Goal: Obtain resource: Download file/media

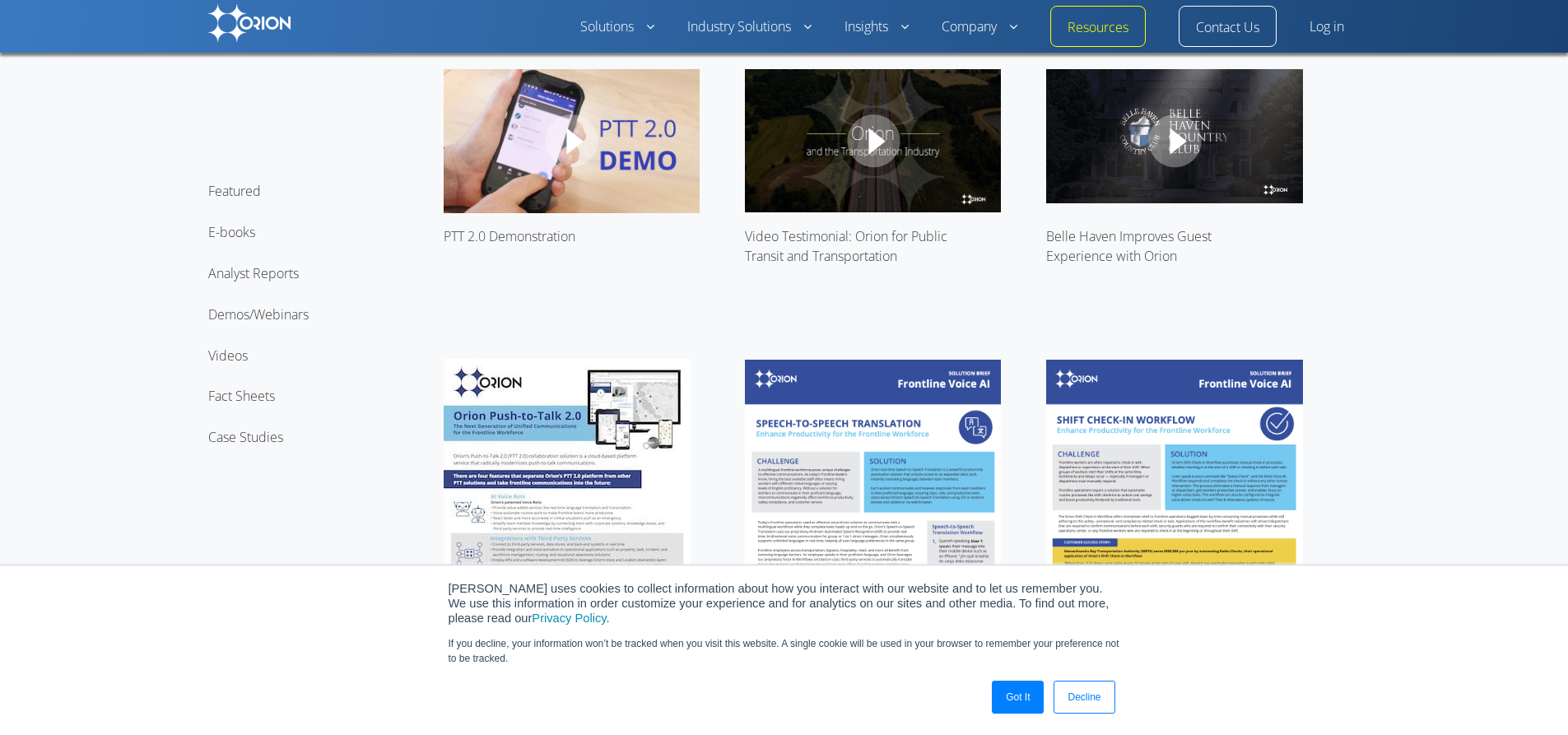
scroll to position [494, 0]
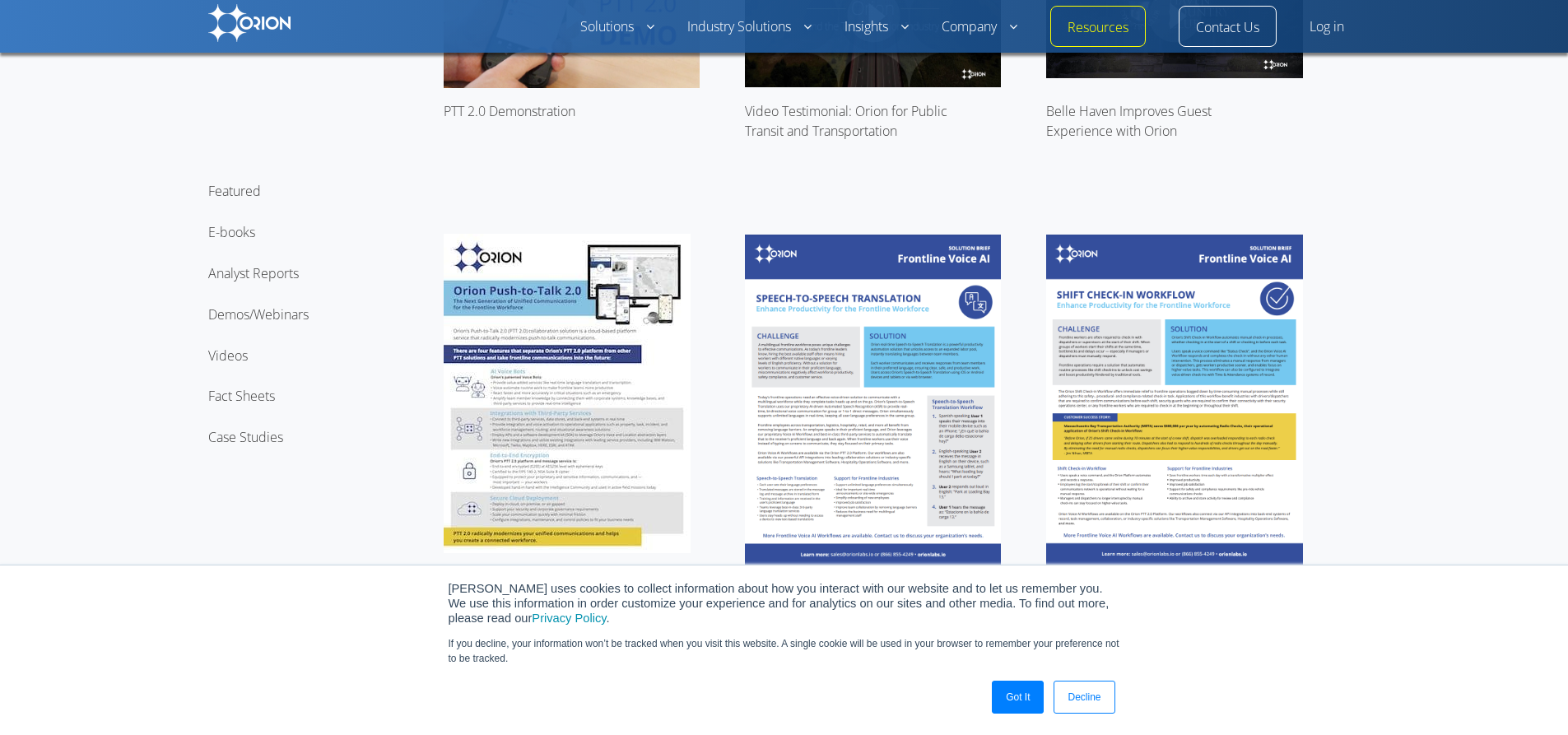
click at [585, 444] on img at bounding box center [567, 393] width 247 height 319
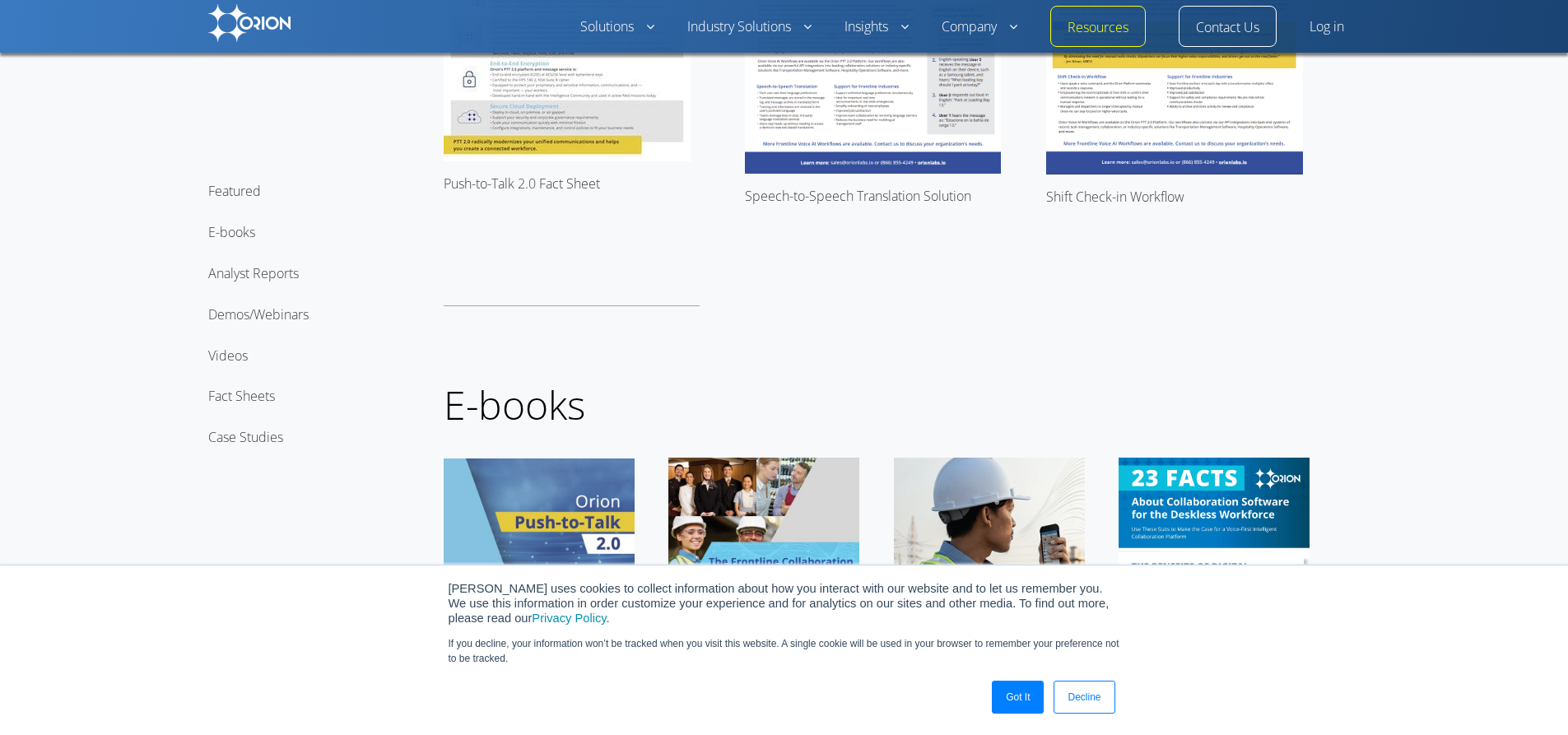
scroll to position [906, 0]
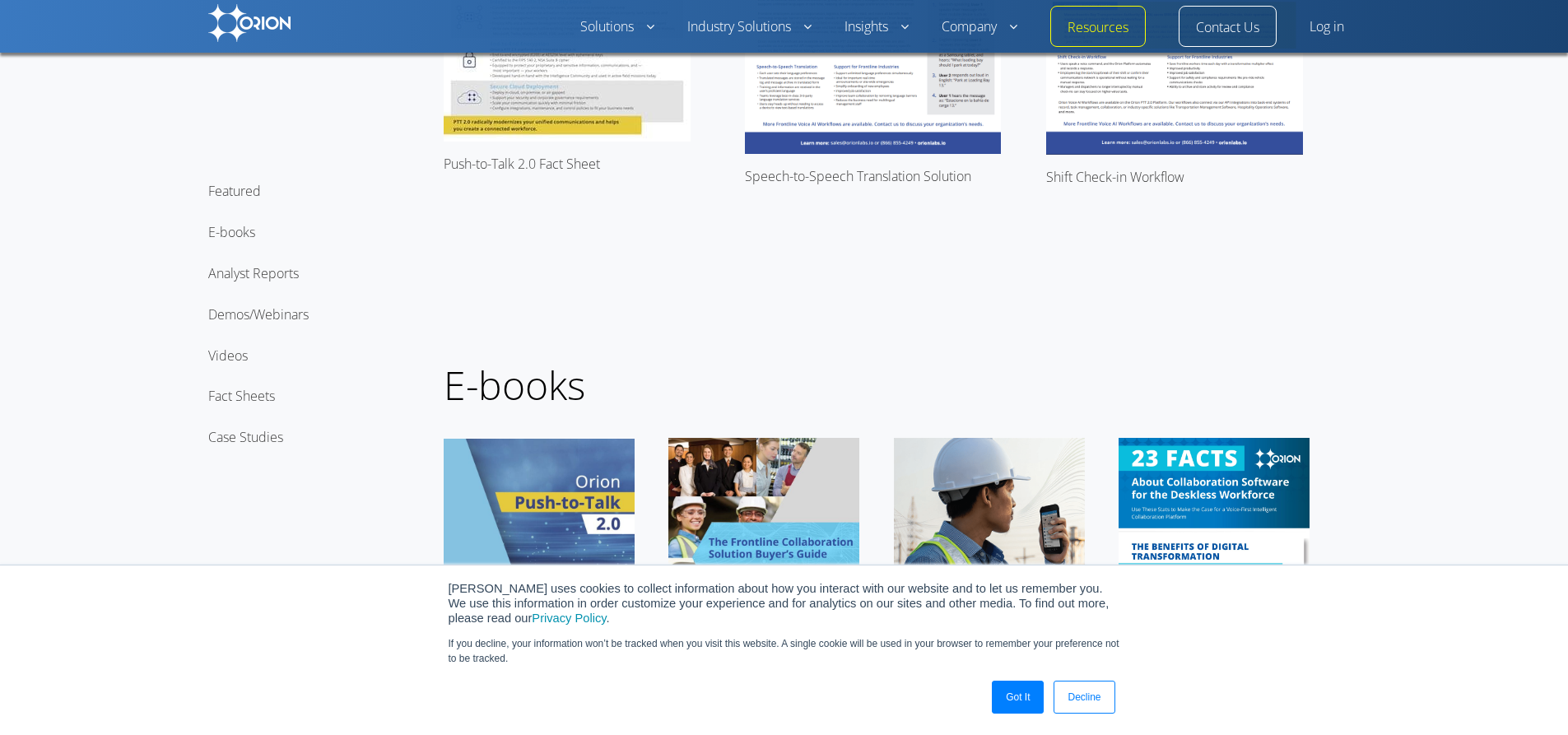
click at [1093, 697] on link "Decline" at bounding box center [1084, 697] width 61 height 33
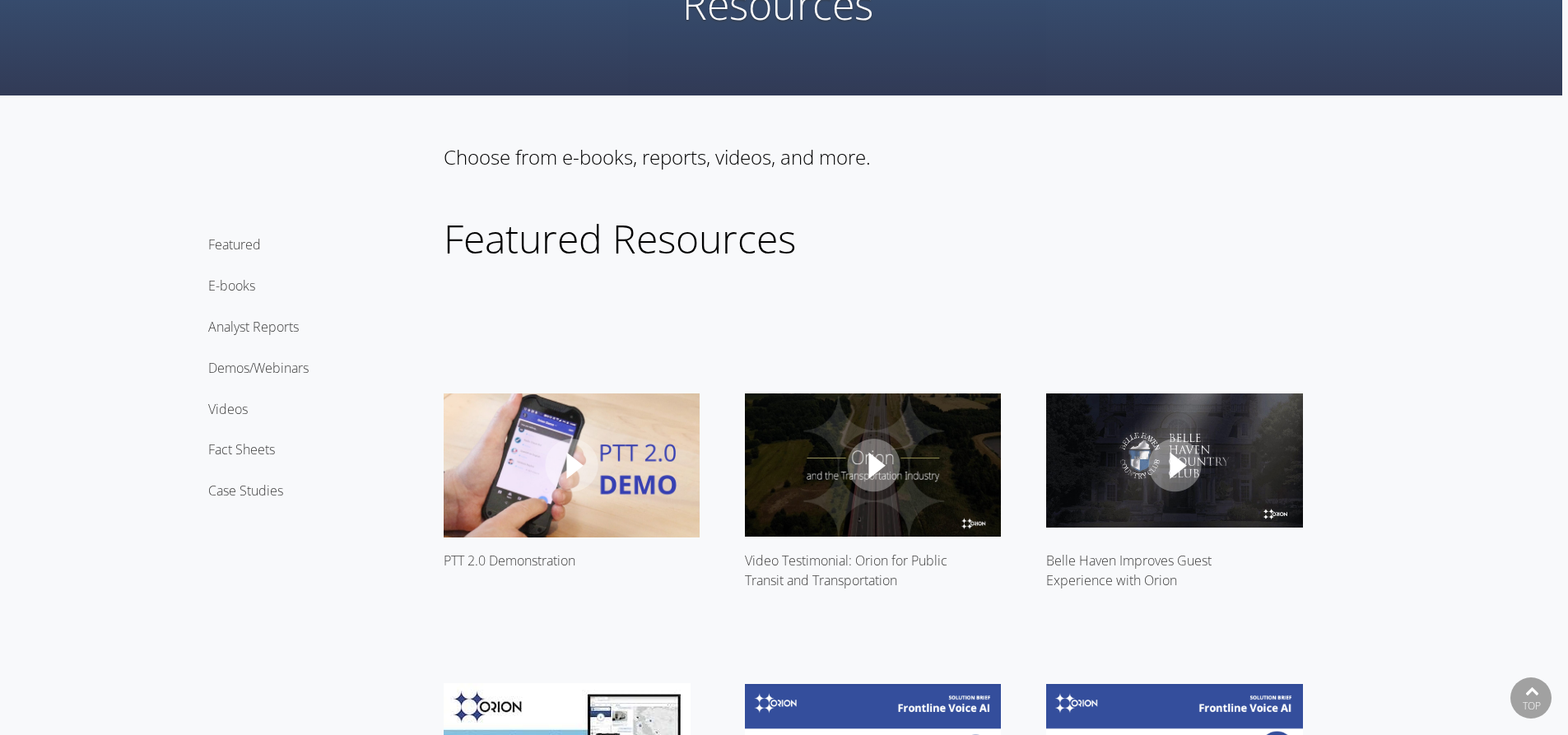
scroll to position [0, 0]
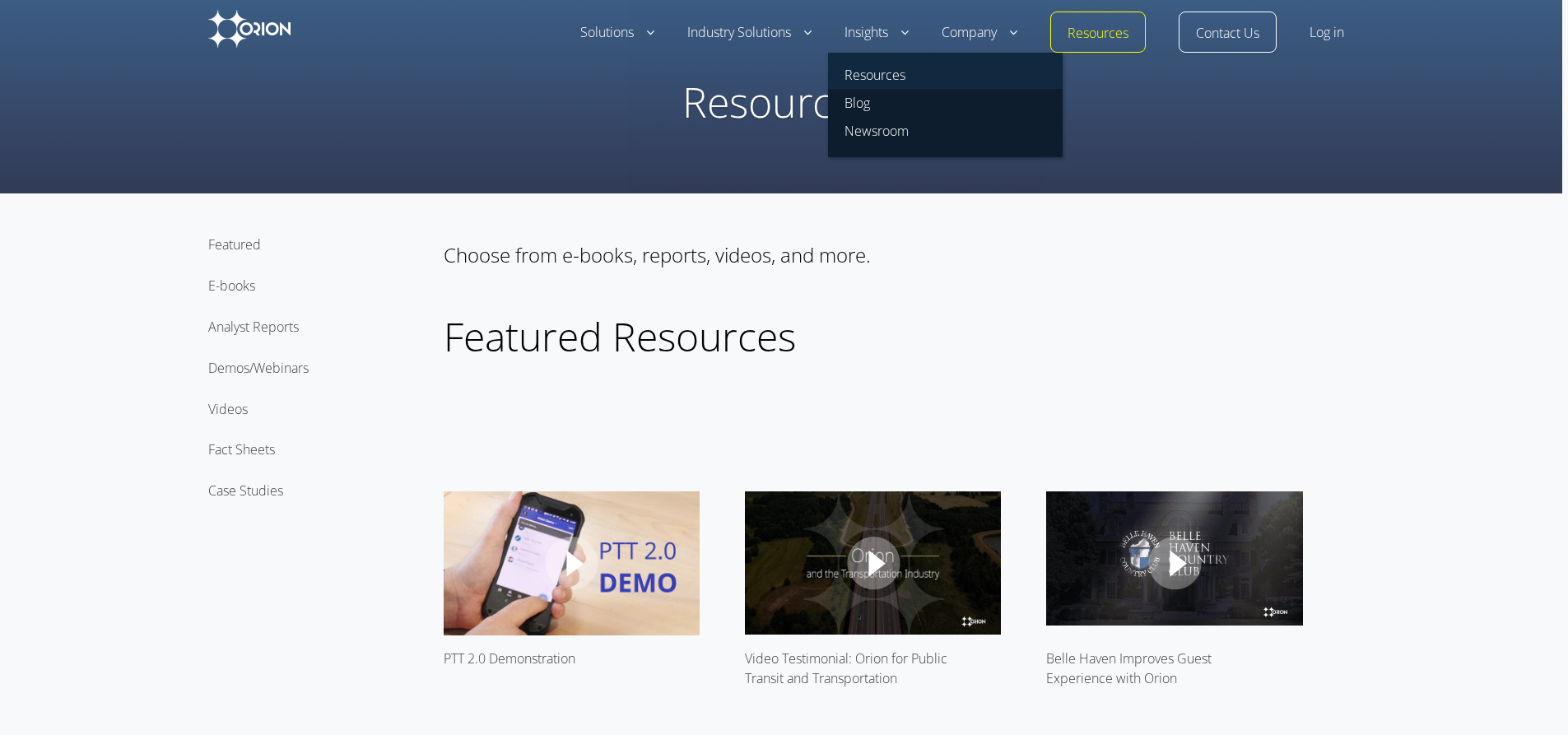
click at [880, 72] on link "Resources" at bounding box center [945, 70] width 234 height 36
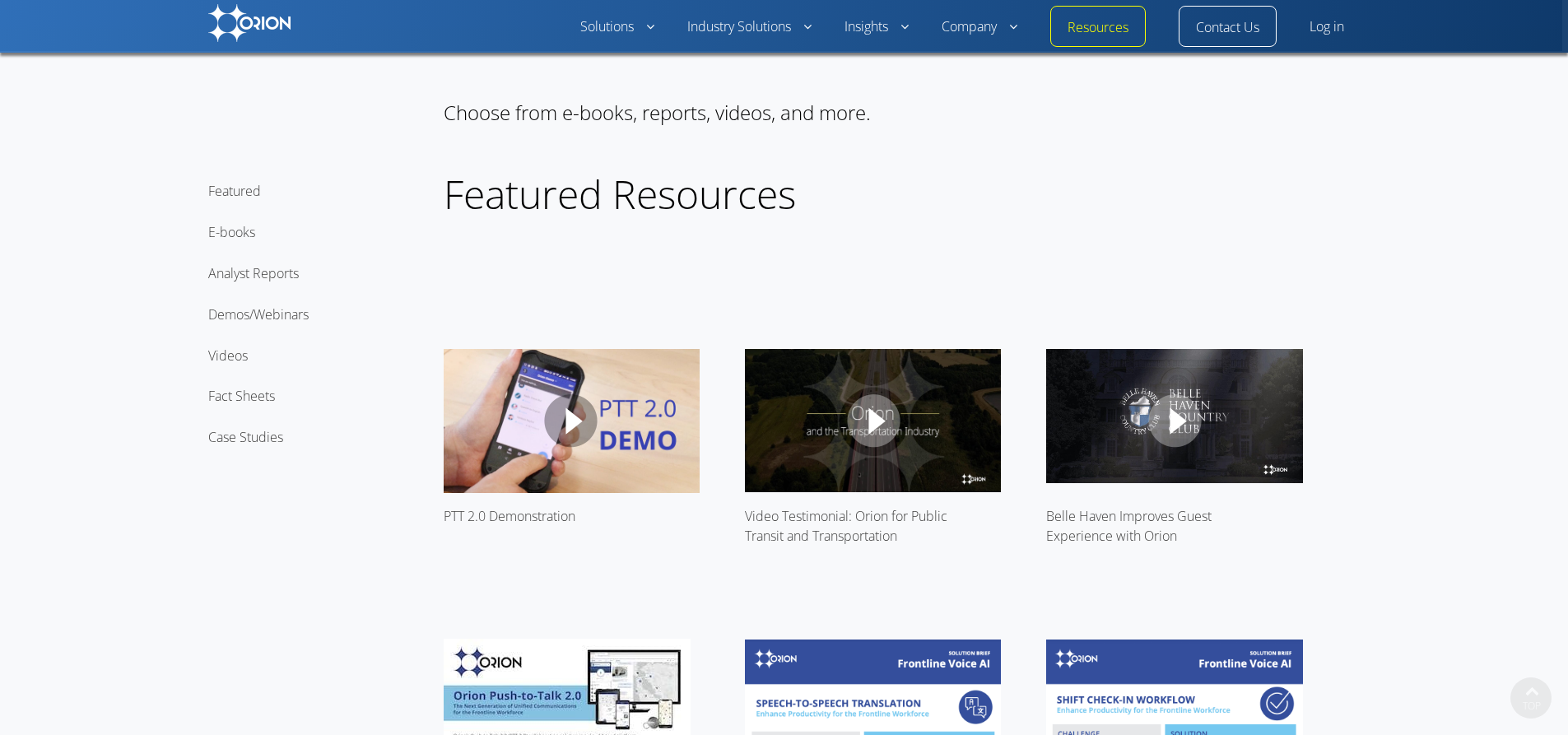
scroll to position [329, 0]
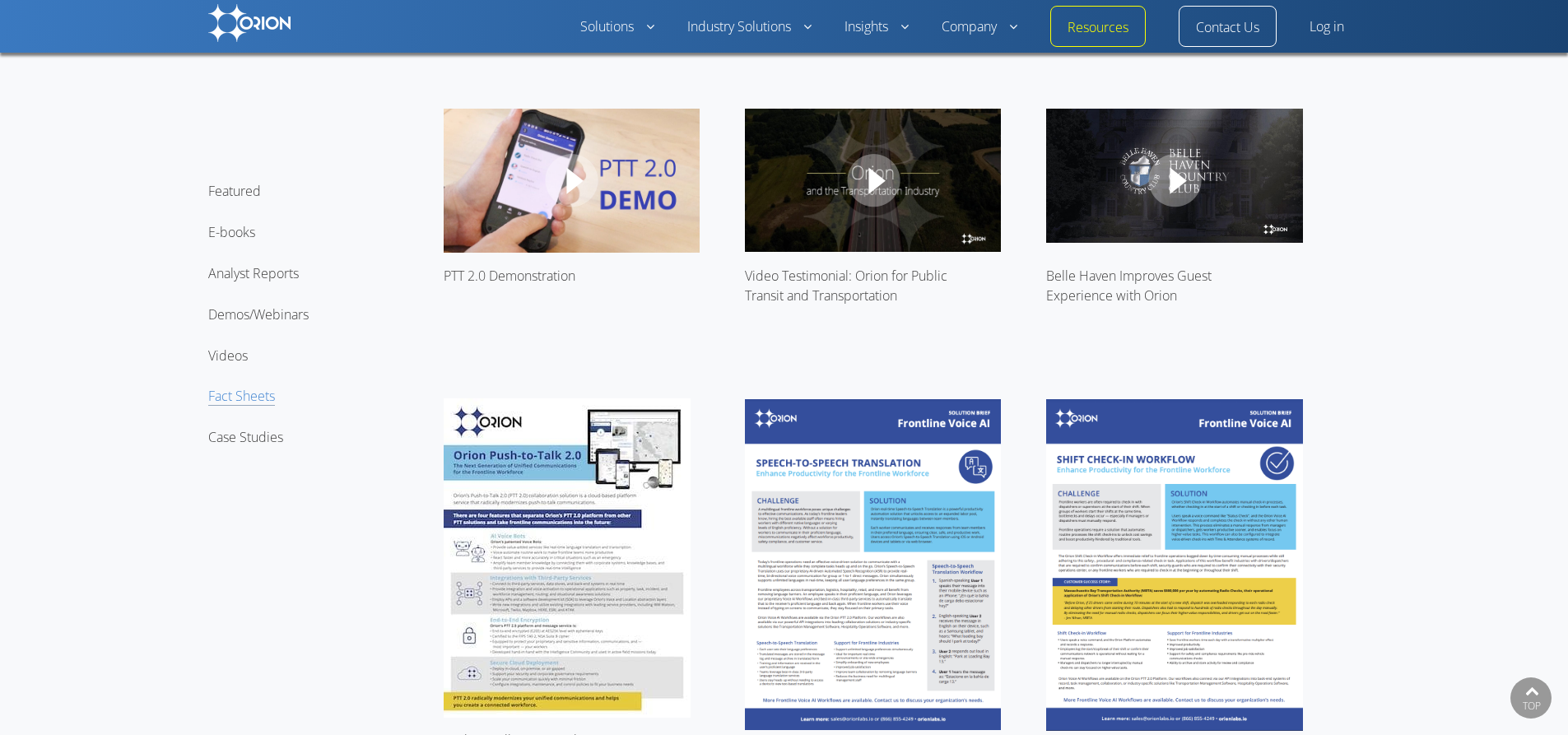
click at [250, 404] on link "Fact Sheets" at bounding box center [241, 396] width 67 height 19
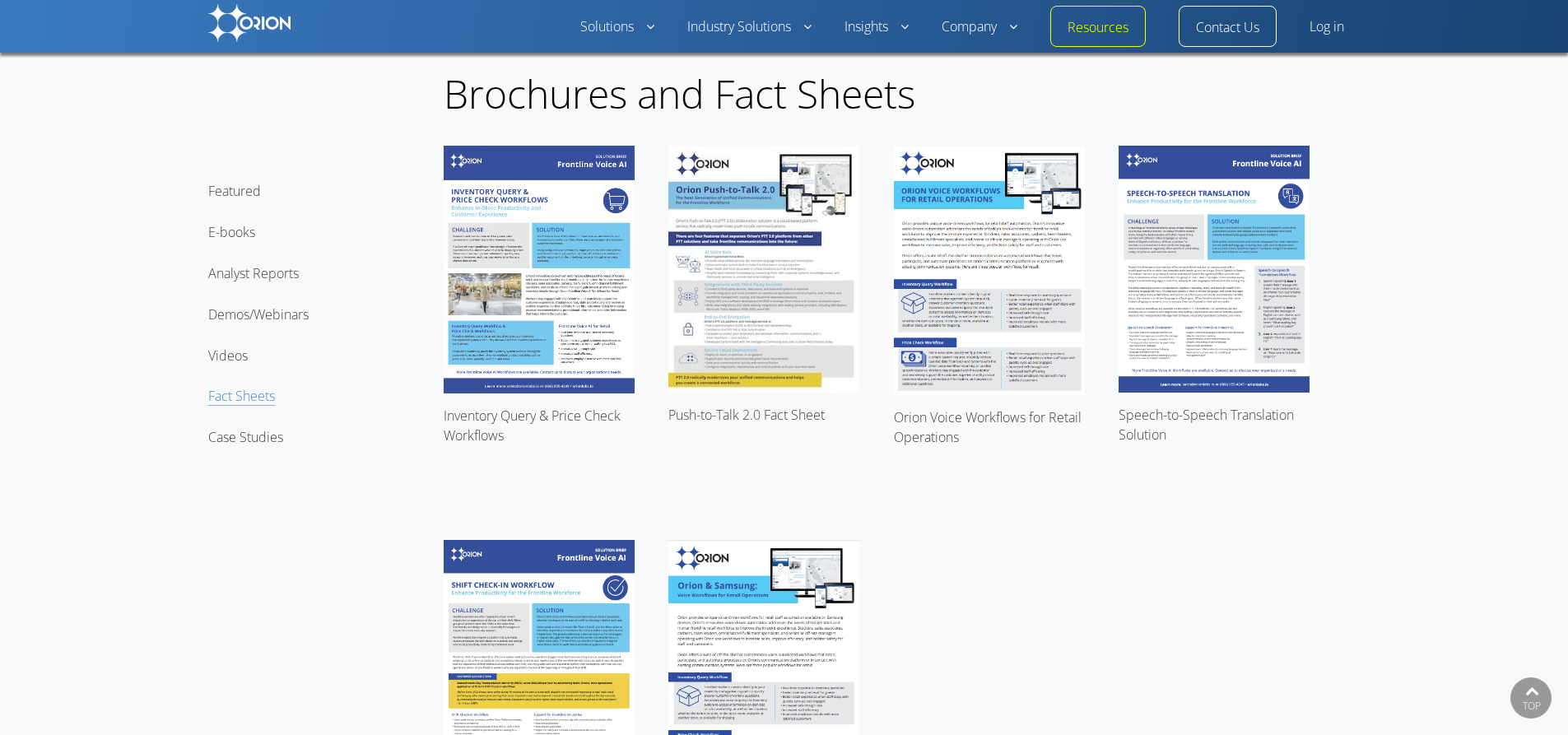
scroll to position [3706, 0]
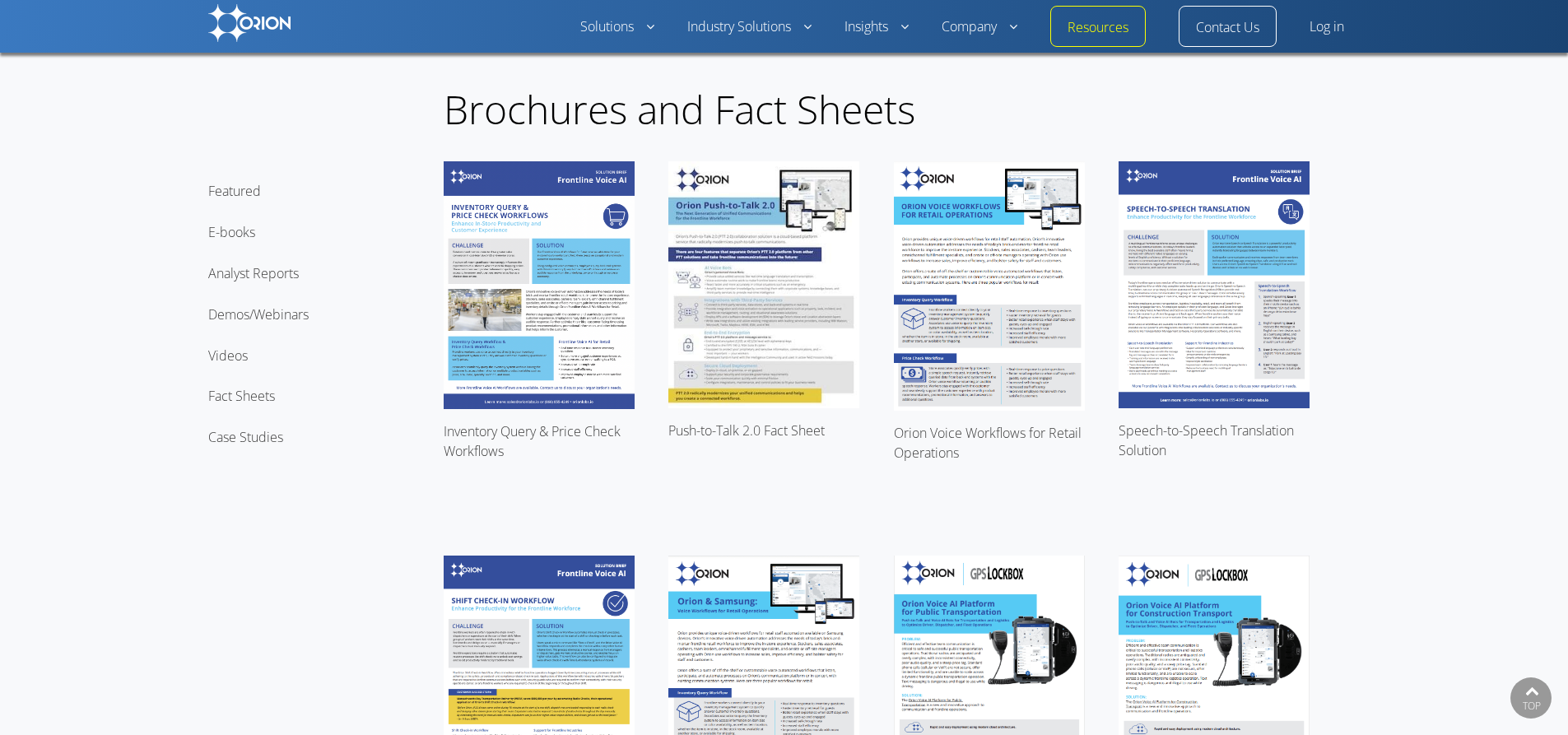
click at [751, 302] on img at bounding box center [763, 285] width 191 height 248
click at [972, 628] on img at bounding box center [989, 678] width 191 height 246
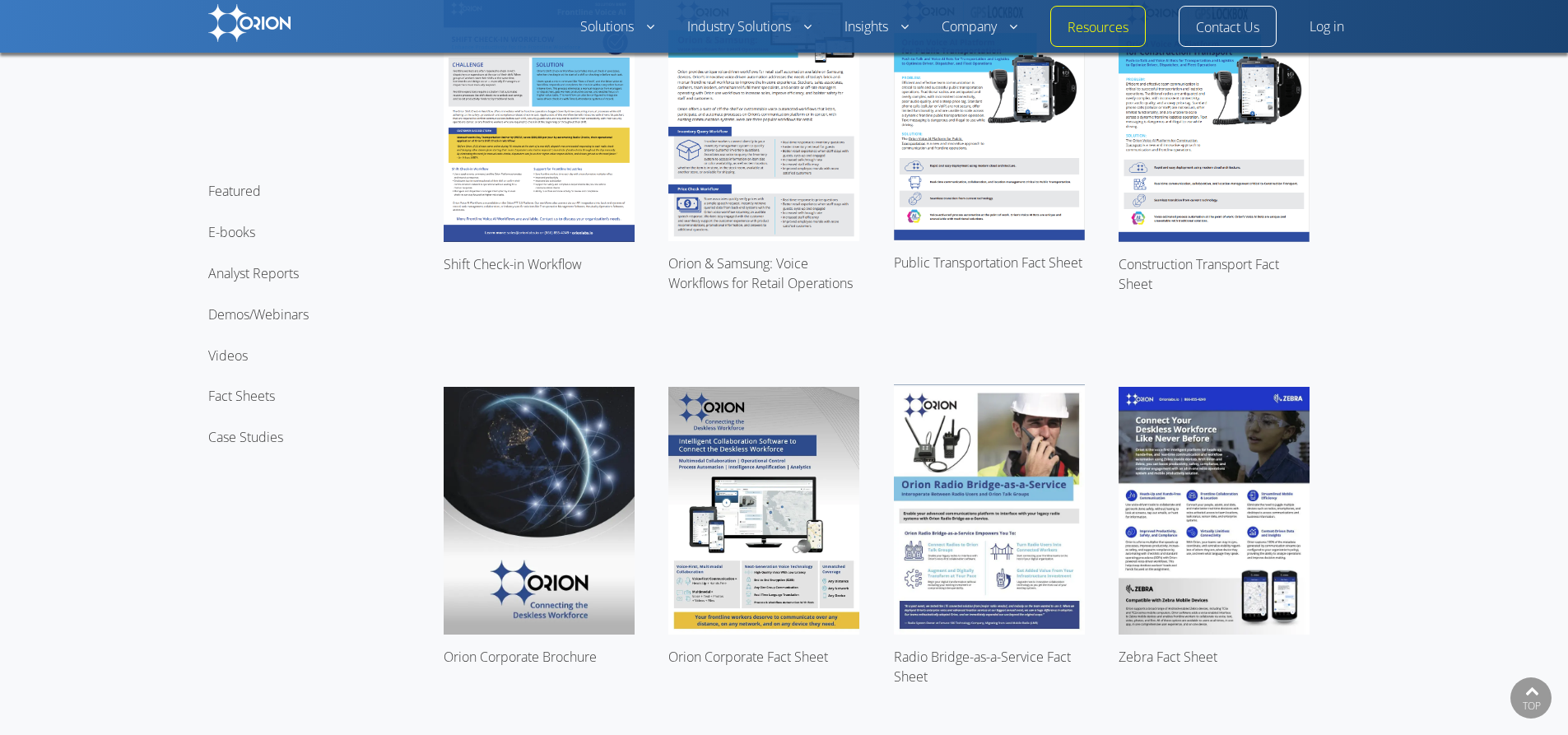
scroll to position [4282, 0]
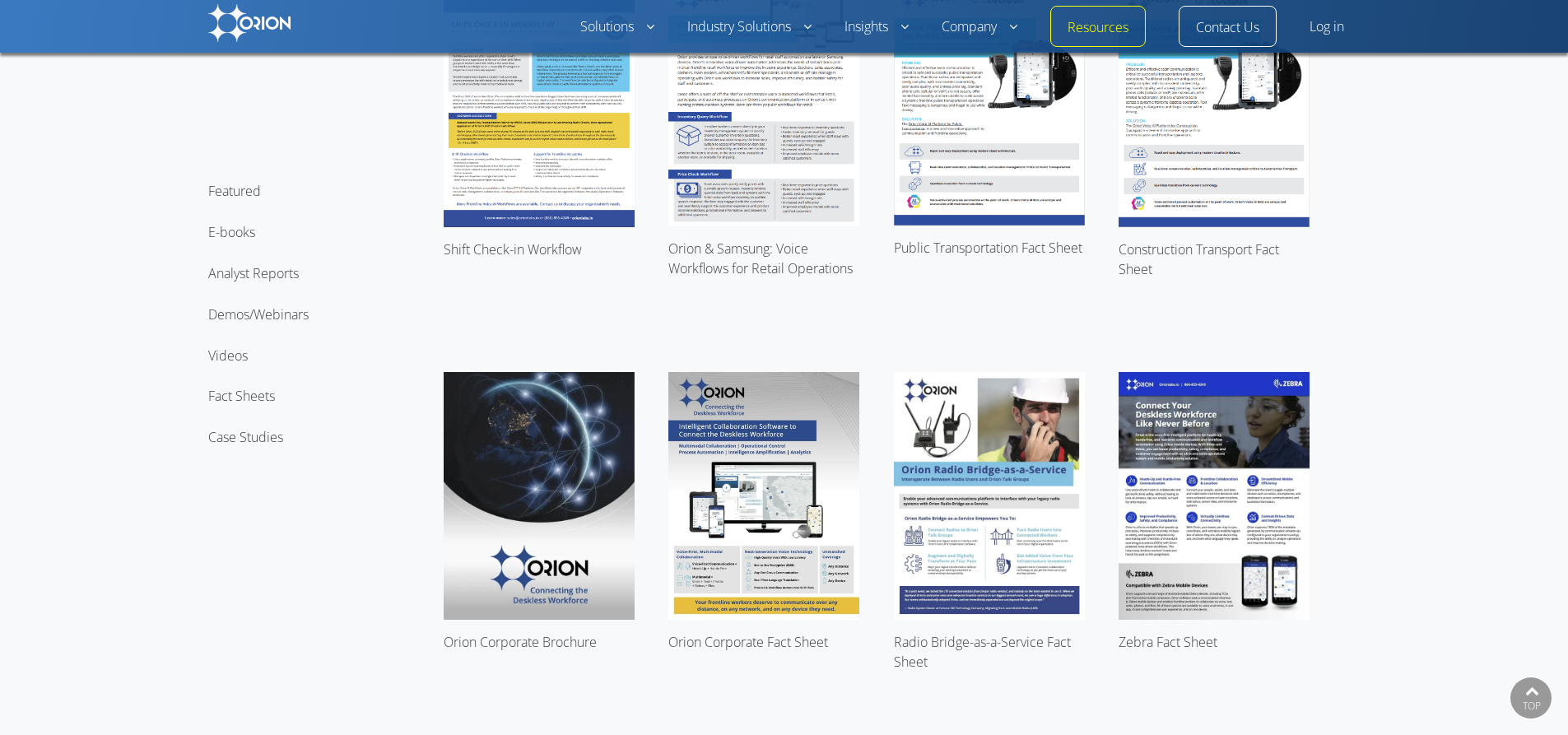
click at [1211, 484] on img at bounding box center [1214, 496] width 191 height 248
click at [453, 419] on img at bounding box center [539, 496] width 191 height 248
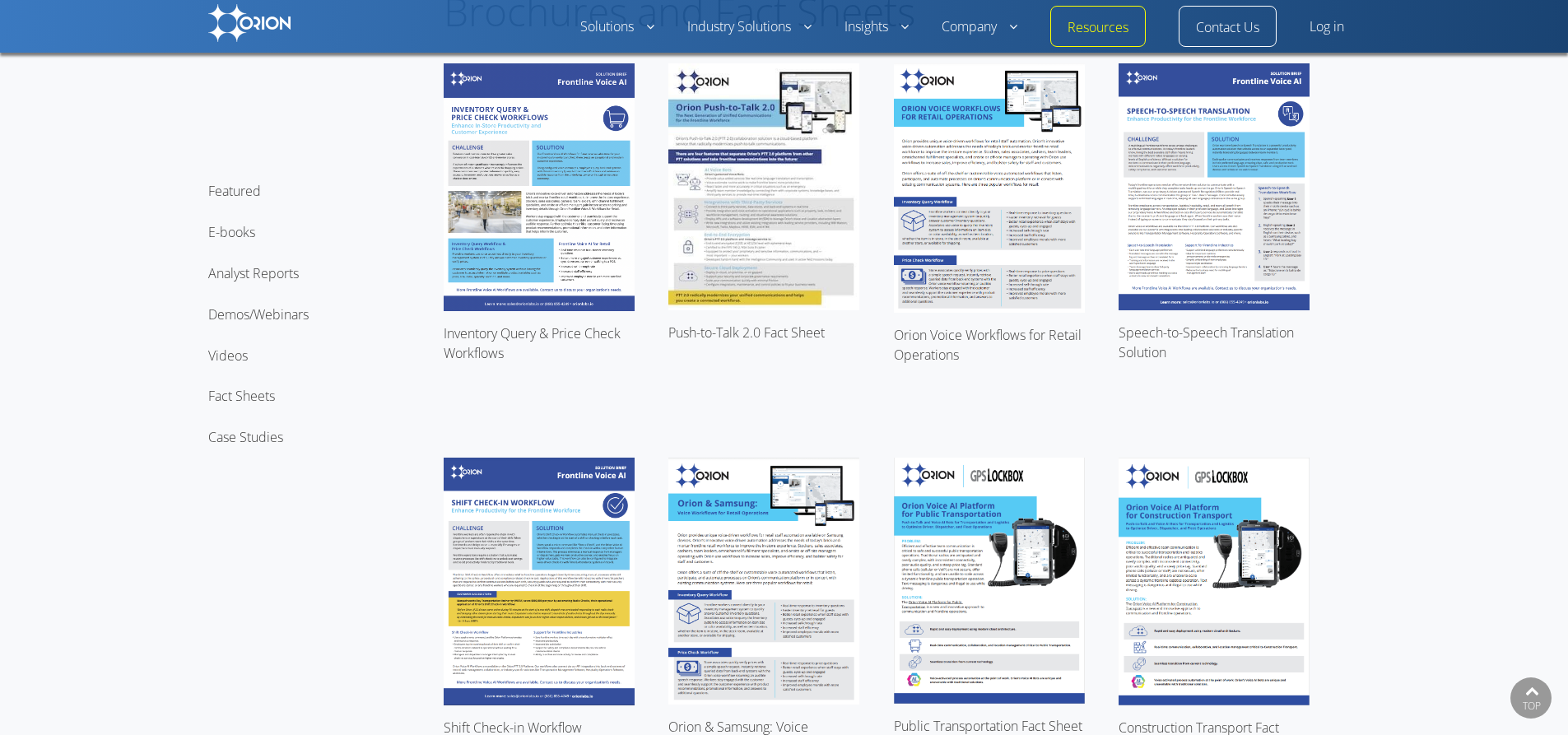
scroll to position [4573, 0]
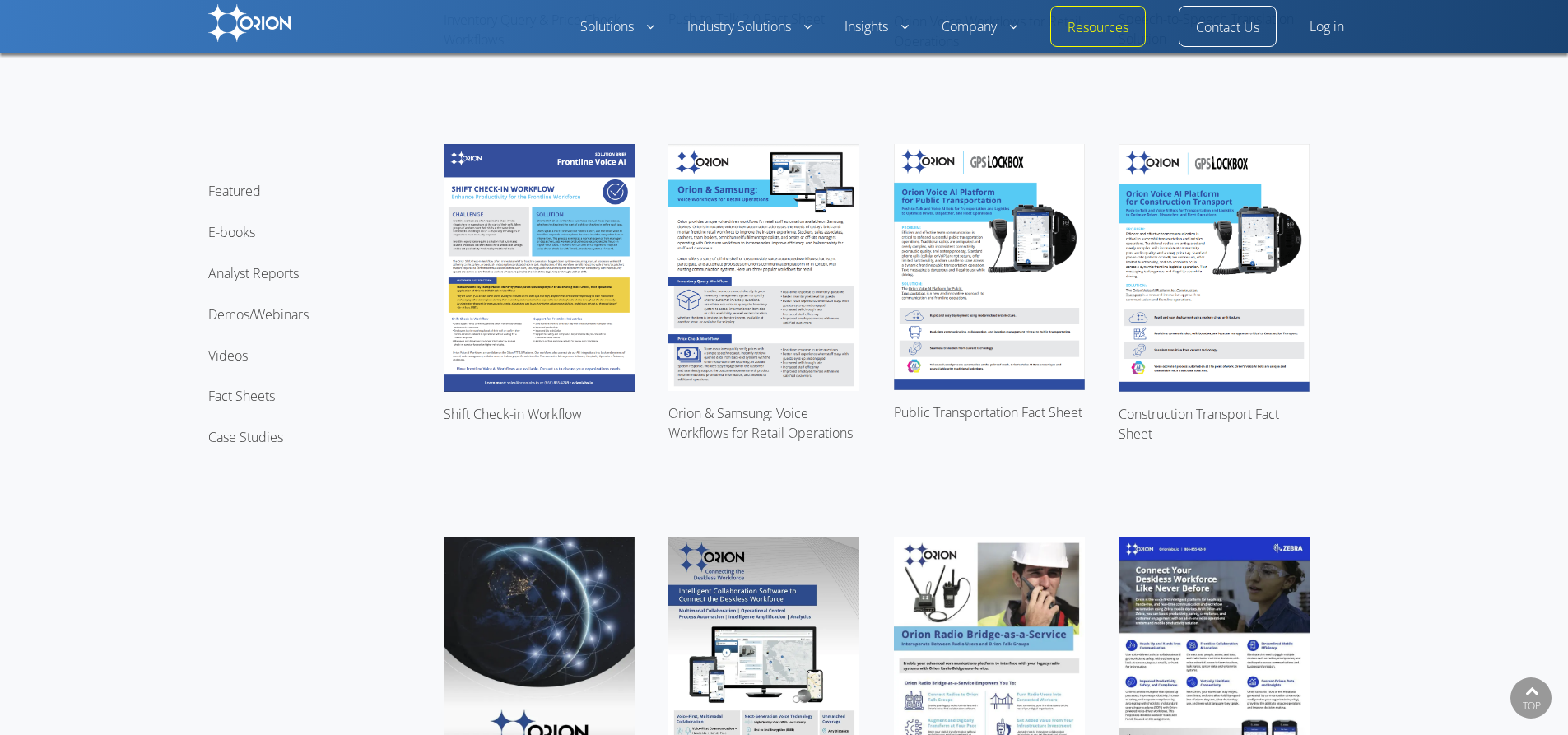
click at [954, 303] on img at bounding box center [989, 267] width 191 height 246
click at [1106, 275] on div "Public Transportation Fact Sheet" at bounding box center [1007, 340] width 226 height 392
click at [1159, 272] on img at bounding box center [1214, 268] width 191 height 248
click at [980, 308] on img at bounding box center [989, 267] width 191 height 246
